Goal: Task Accomplishment & Management: Manage account settings

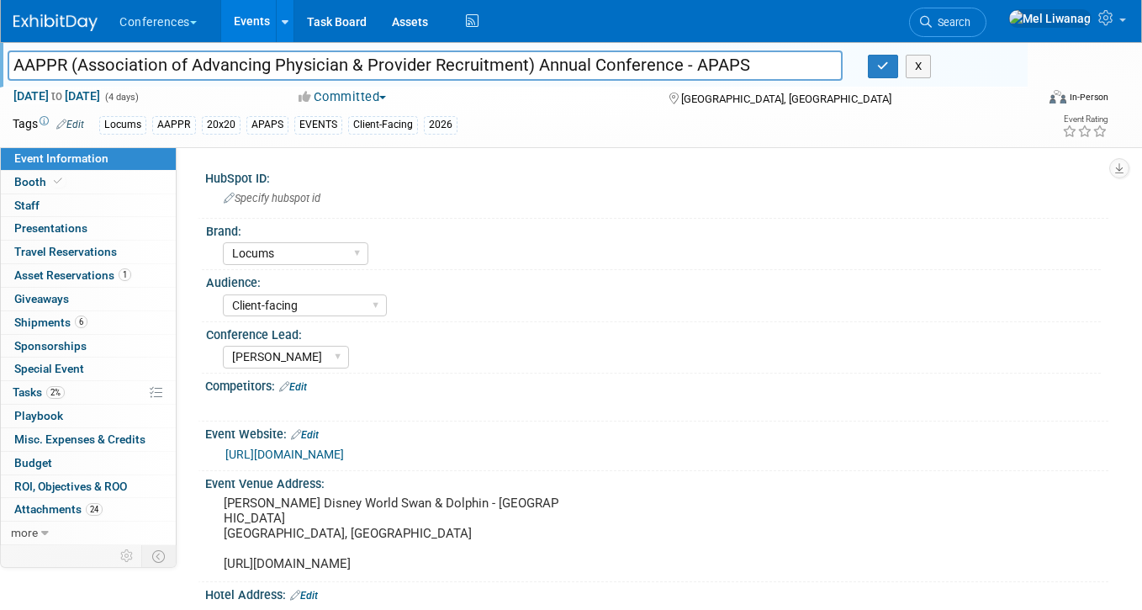
select select "Locums"
select select "Client-facing"
select select "[PERSON_NAME]"
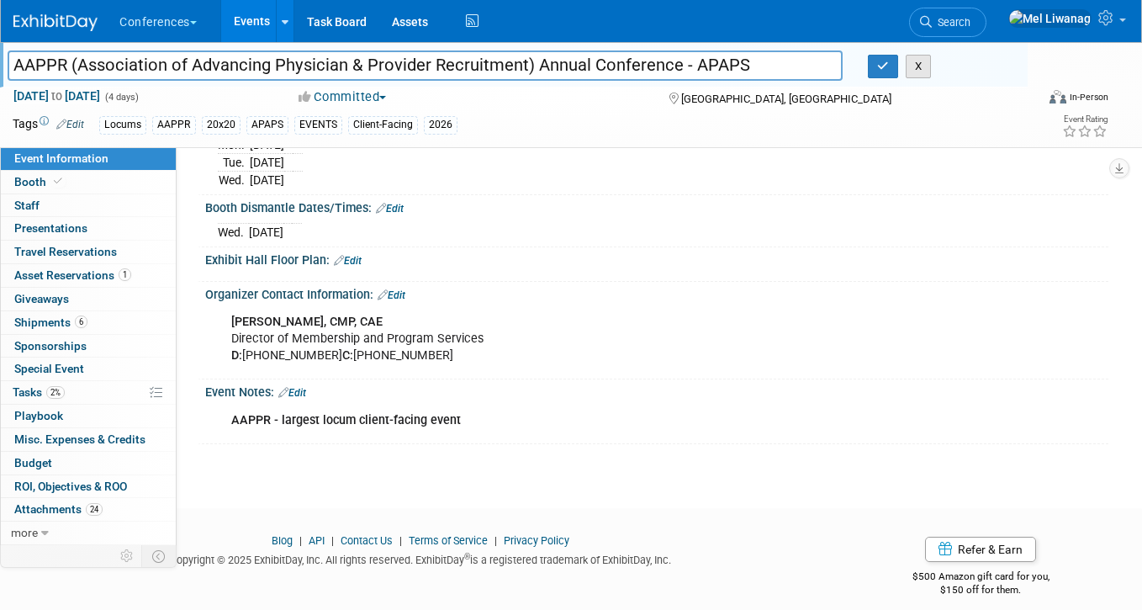
click at [919, 66] on button "X" at bounding box center [919, 67] width 26 height 24
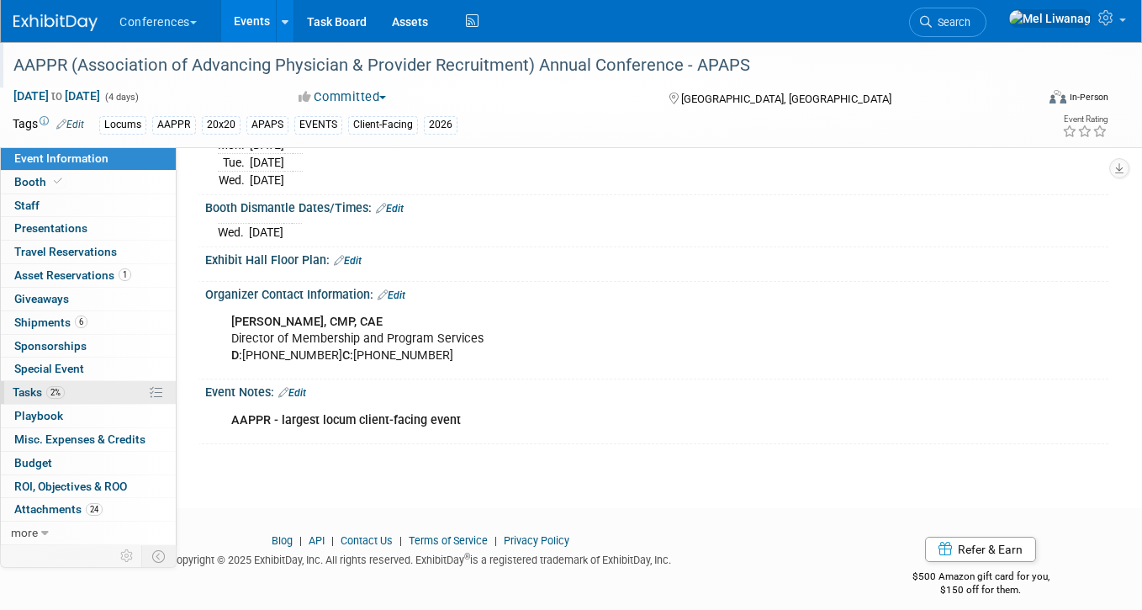
click at [93, 384] on link "2% Tasks 2%" at bounding box center [88, 392] width 175 height 23
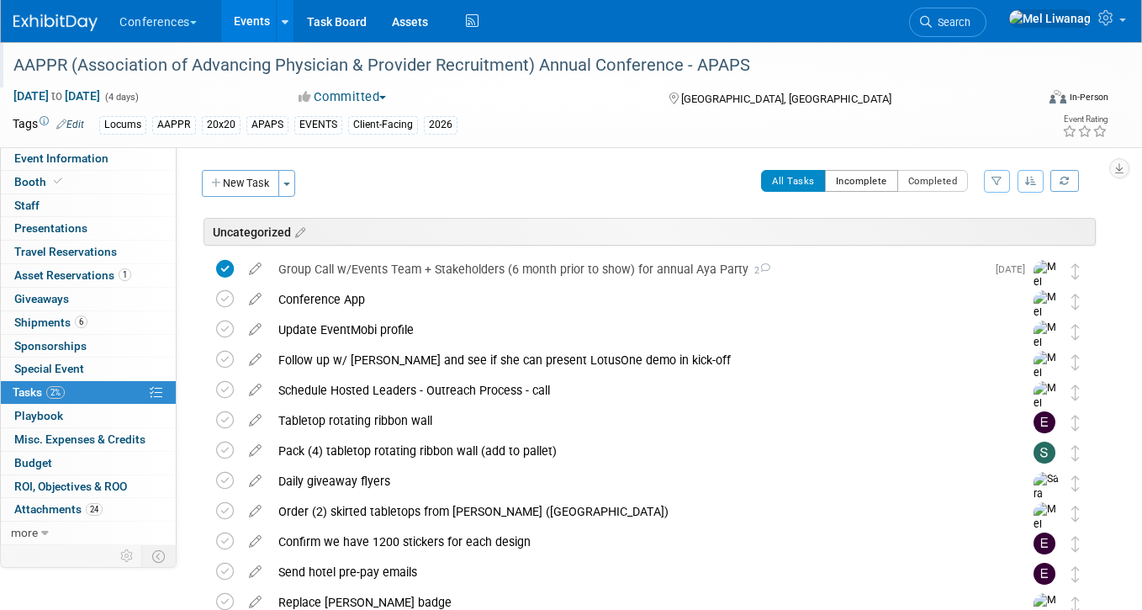
click at [874, 179] on button "Incomplete" at bounding box center [861, 181] width 73 height 22
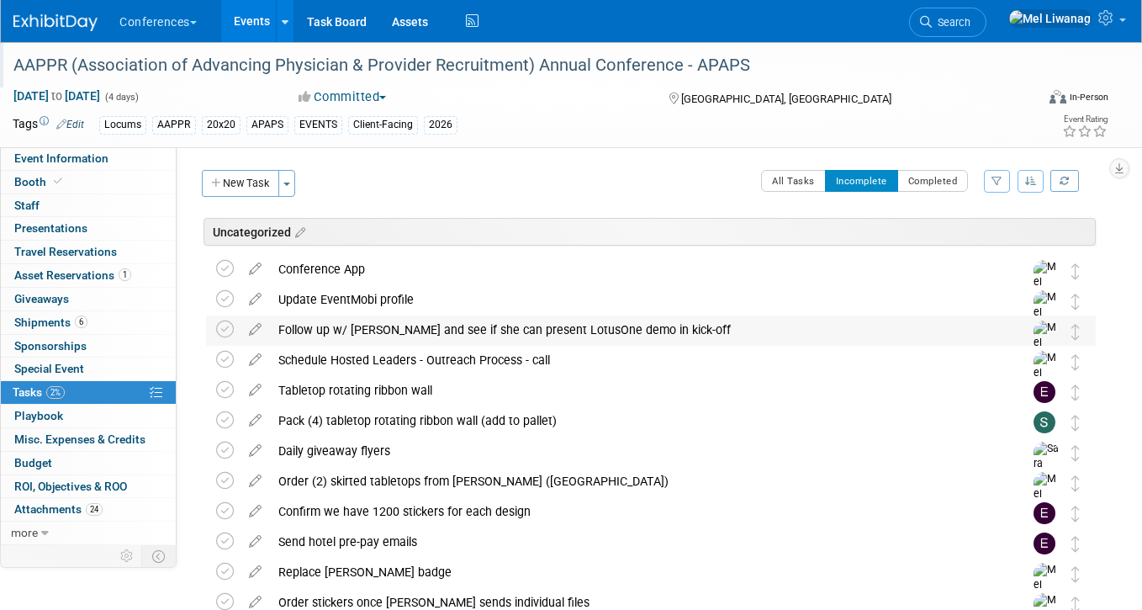
click at [653, 317] on div "Follow up w/ [PERSON_NAME] and see if she can present LotusOne demo in kick-off" at bounding box center [635, 329] width 730 height 29
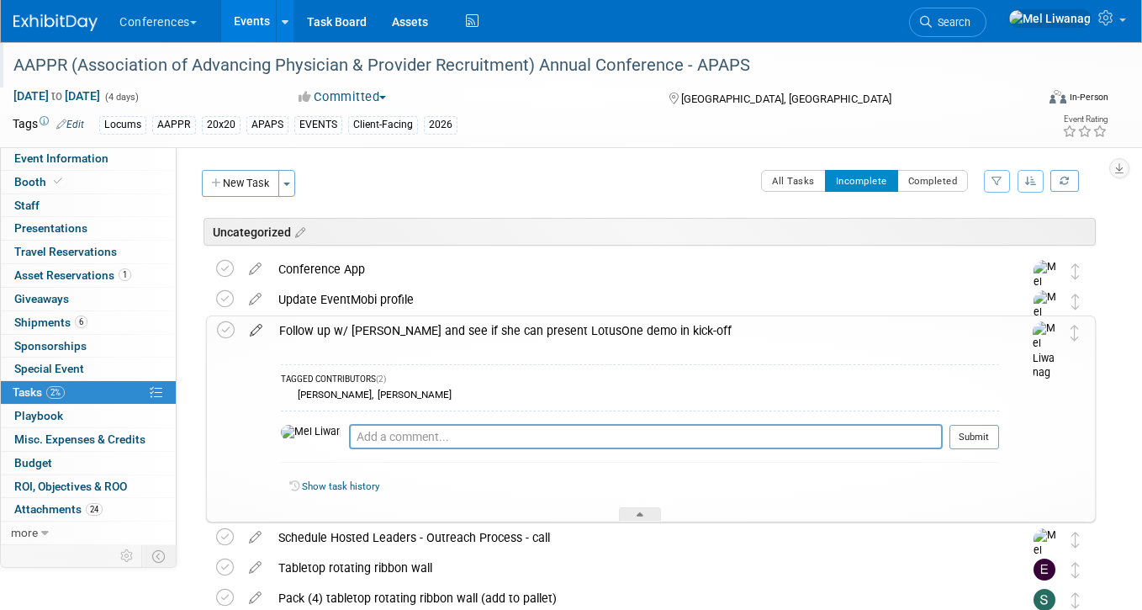
click at [259, 323] on icon at bounding box center [255, 326] width 29 height 21
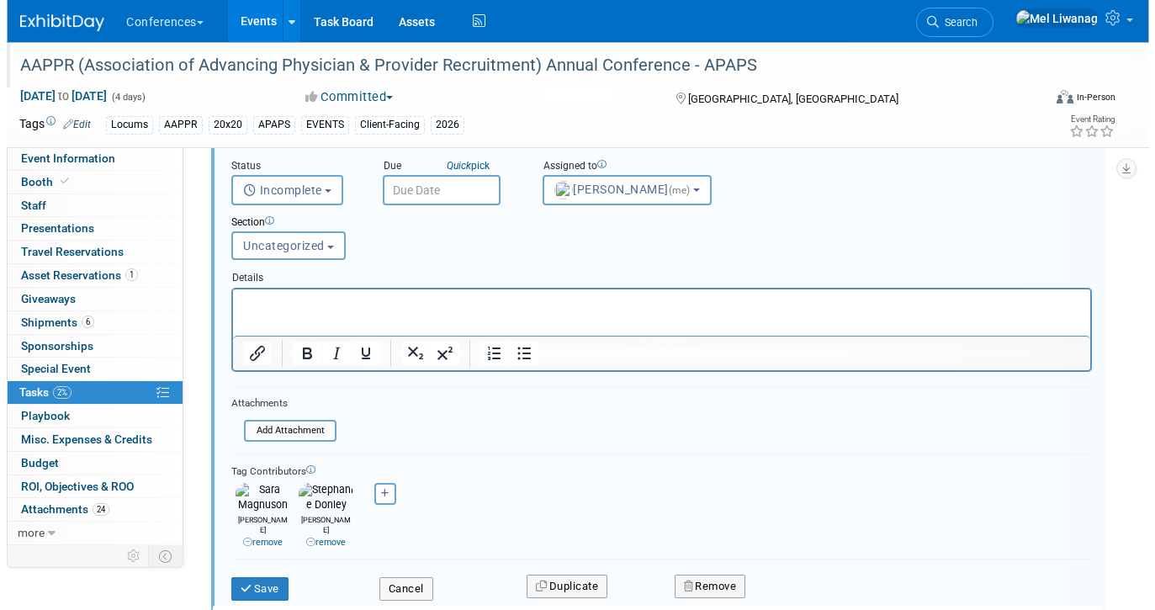
scroll to position [247, 0]
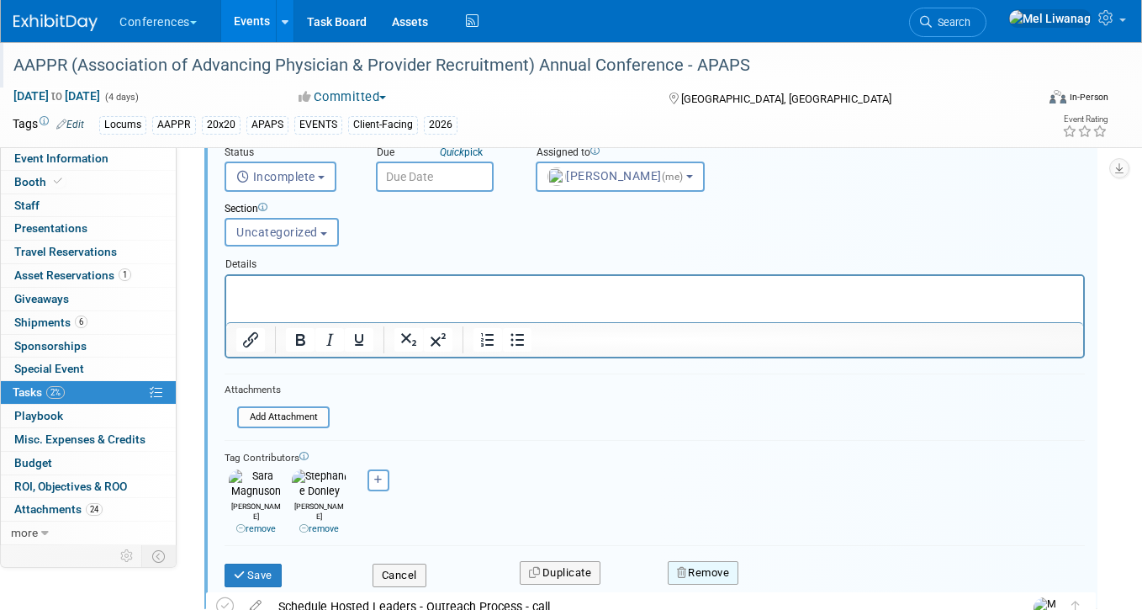
click at [682, 561] on button "Remove" at bounding box center [704, 573] width 72 height 24
click at [776, 574] on link "Yes" at bounding box center [797, 587] width 49 height 27
